Goal: Task Accomplishment & Management: Use online tool/utility

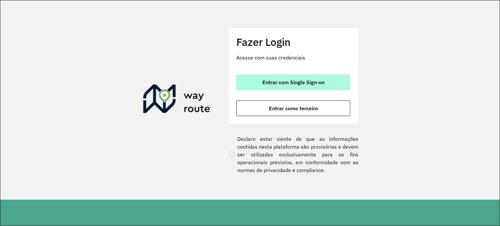
click at [311, 84] on font "Entrar com Single Sign-on" at bounding box center [294, 82] width 62 height 7
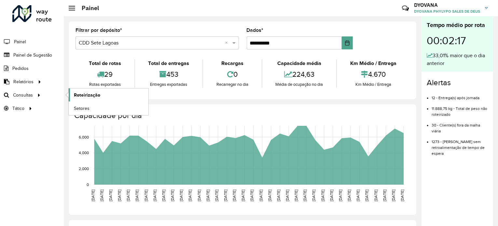
click at [83, 94] on font "Roteirização" at bounding box center [87, 94] width 26 height 5
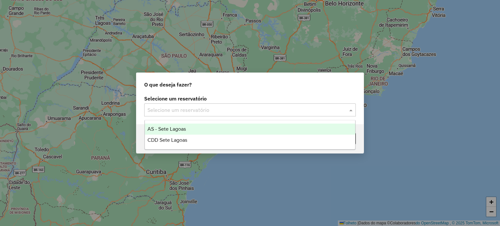
click at [187, 110] on input "text" at bounding box center [244, 110] width 192 height 8
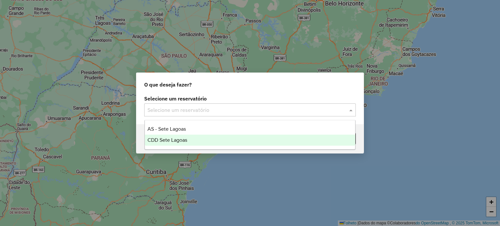
click at [175, 141] on font "CDD Sete Lagoas" at bounding box center [168, 140] width 40 height 6
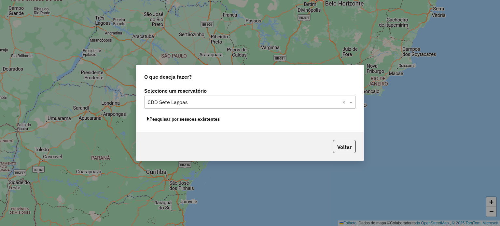
click at [199, 121] on font "Pesquisar por sessões existentes" at bounding box center [184, 119] width 70 height 6
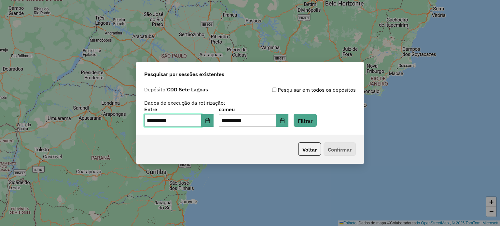
click at [147, 122] on input "**********" at bounding box center [172, 120] width 57 height 13
click at [210, 123] on icon "Escolha a data" at bounding box center [208, 120] width 4 height 5
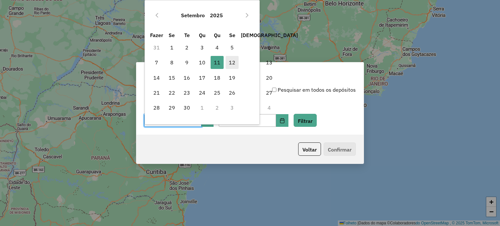
click at [229, 62] on font "12" at bounding box center [232, 62] width 7 height 7
type input "**********"
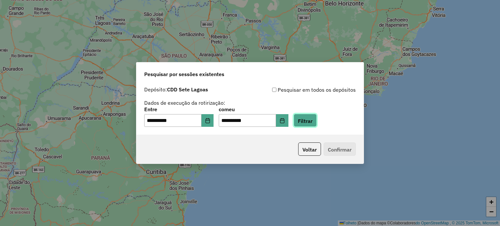
click at [313, 118] on font "Filtrar" at bounding box center [305, 121] width 15 height 7
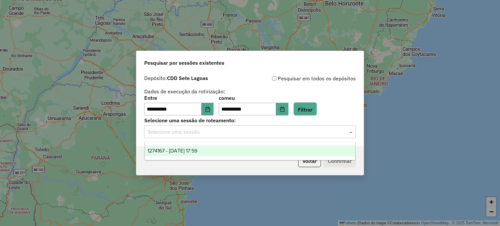
click at [302, 135] on input "text" at bounding box center [244, 132] width 192 height 8
click at [278, 152] on div "1274167 - 12/09/2025 17:59" at bounding box center [250, 151] width 211 height 11
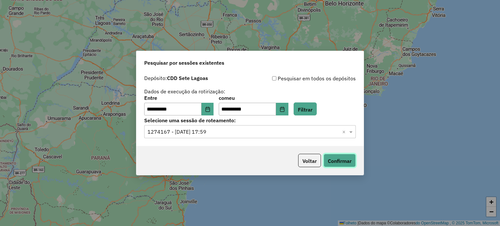
click at [349, 164] on font "Confirmar" at bounding box center [340, 161] width 24 height 7
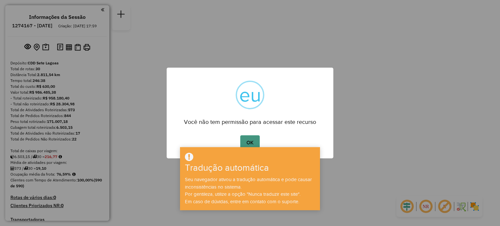
click at [246, 137] on button "OK" at bounding box center [249, 142] width 19 height 15
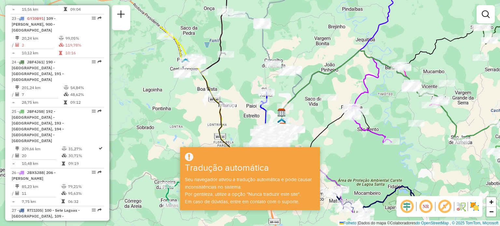
scroll to position [1275, 0]
